Goal: Navigation & Orientation: Find specific page/section

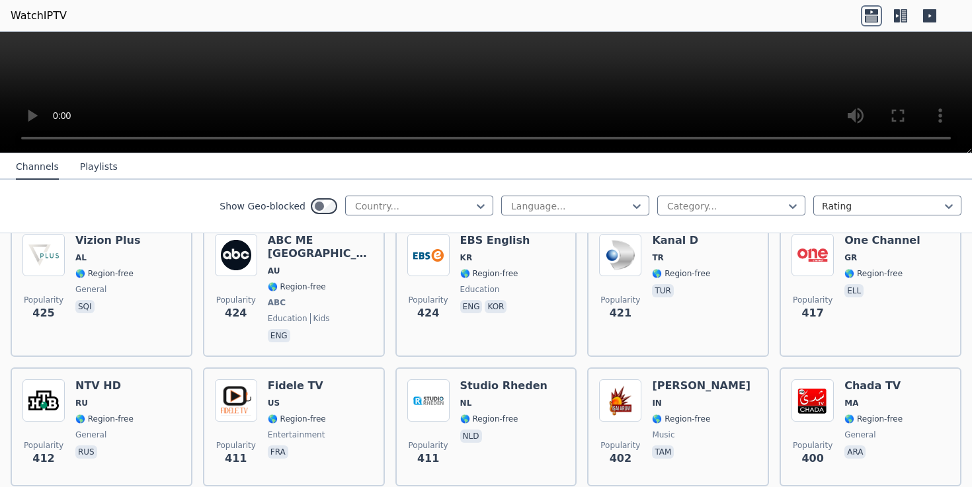
scroll to position [6582, 0]
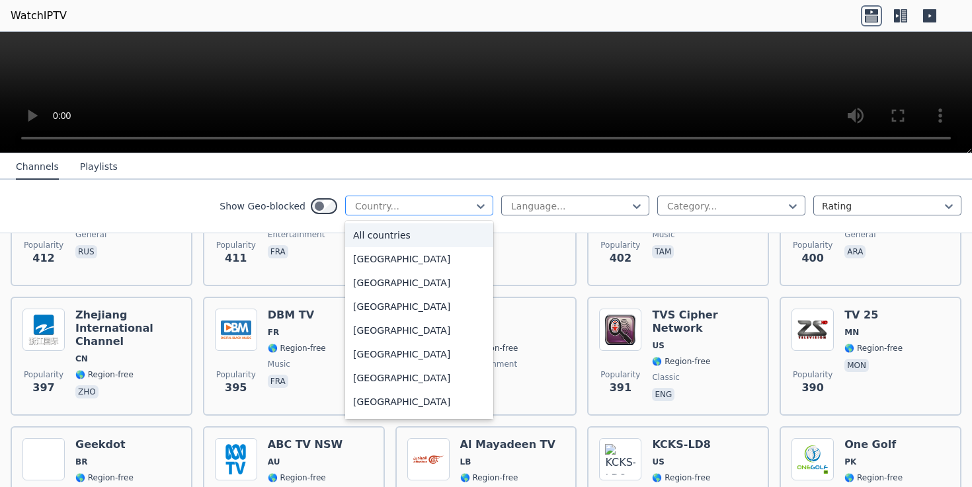
click at [426, 214] on div "Country..." at bounding box center [419, 206] width 148 height 20
type input "**"
click at [395, 288] on div "[GEOGRAPHIC_DATA]" at bounding box center [419, 283] width 148 height 24
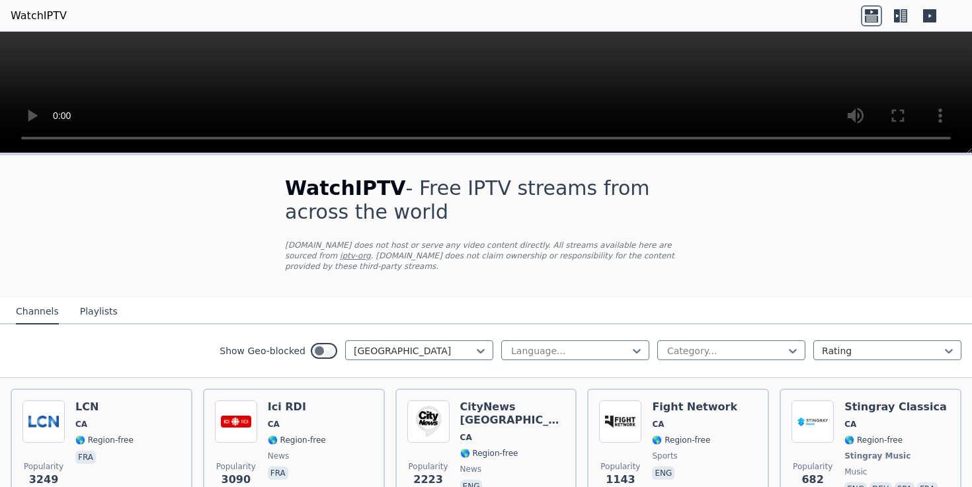
click at [776, 362] on div "Show Geo-blocked option [GEOGRAPHIC_DATA], selected. Canada Language... Categor…" at bounding box center [486, 352] width 972 height 54
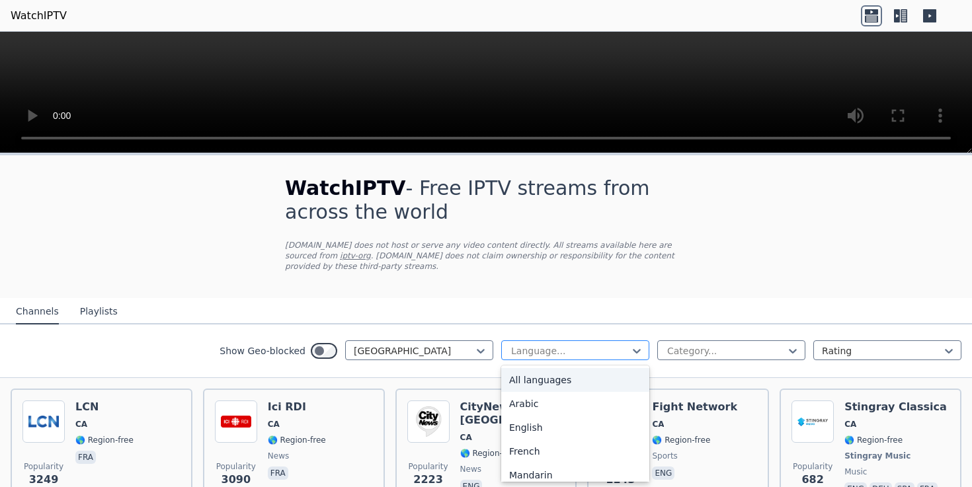
click at [597, 350] on div at bounding box center [570, 350] width 120 height 13
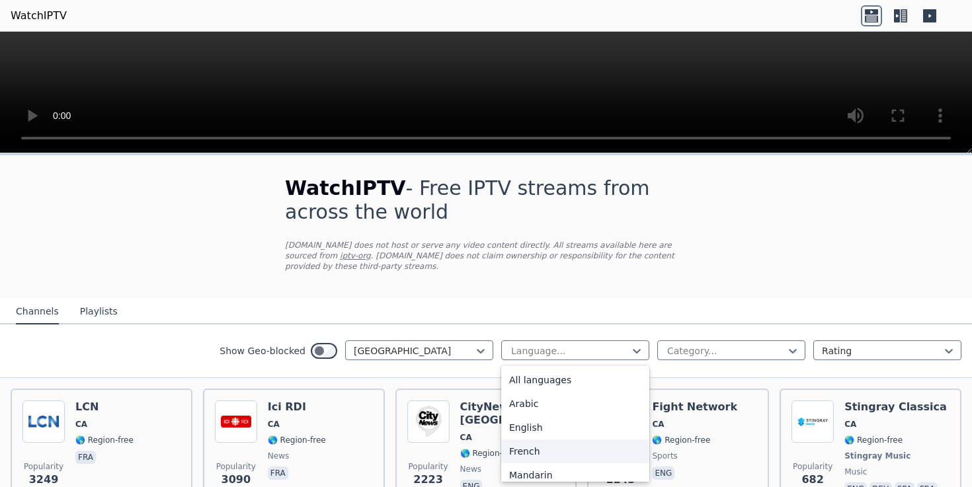
click at [546, 450] on div "French" at bounding box center [575, 452] width 148 height 24
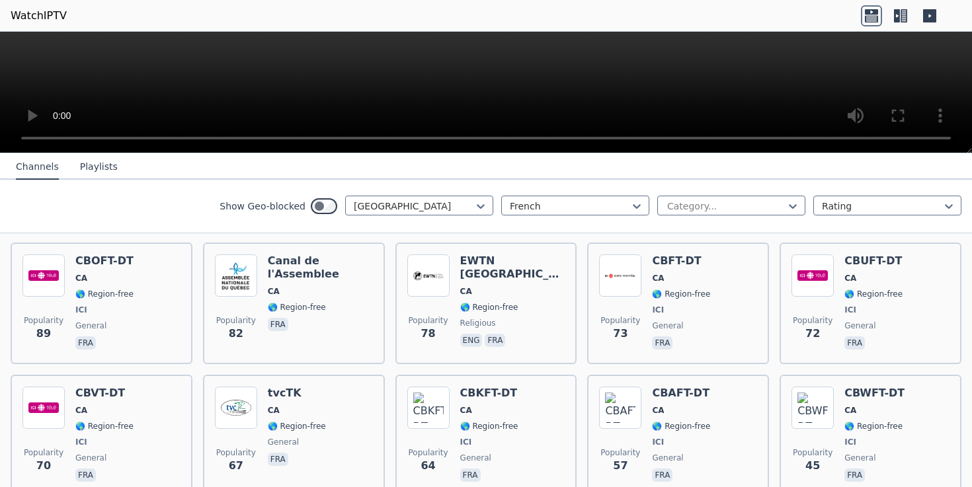
scroll to position [420, 0]
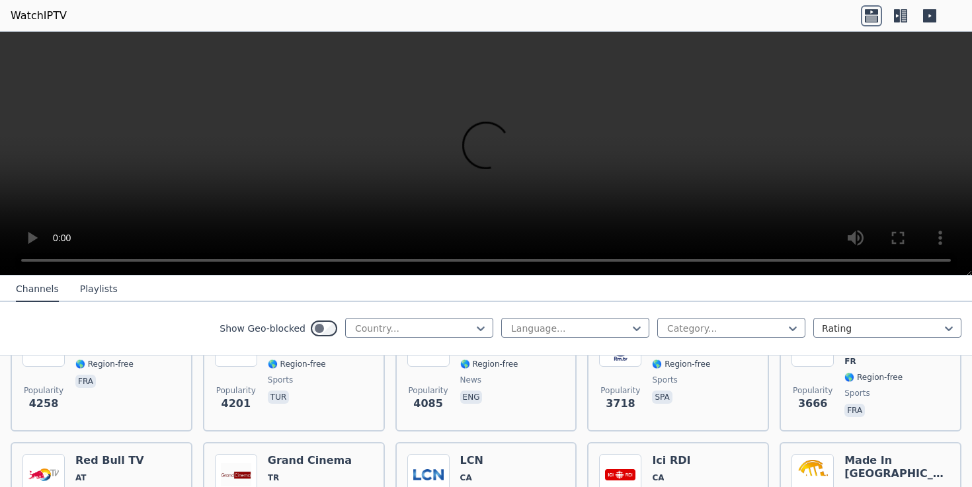
scroll to position [335, 0]
